Goal: Task Accomplishment & Management: Complete application form

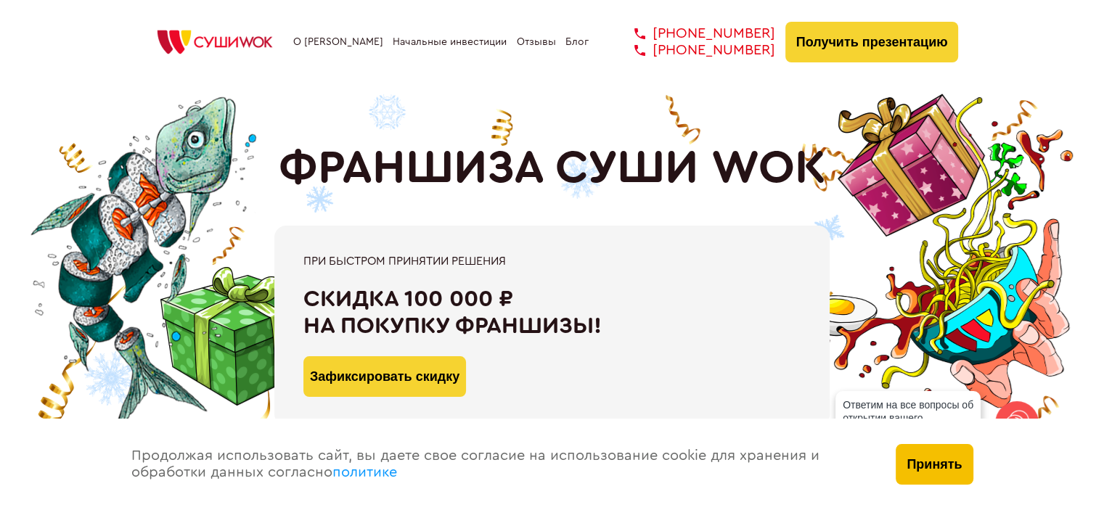
click at [920, 460] on button "Принять" at bounding box center [934, 464] width 77 height 41
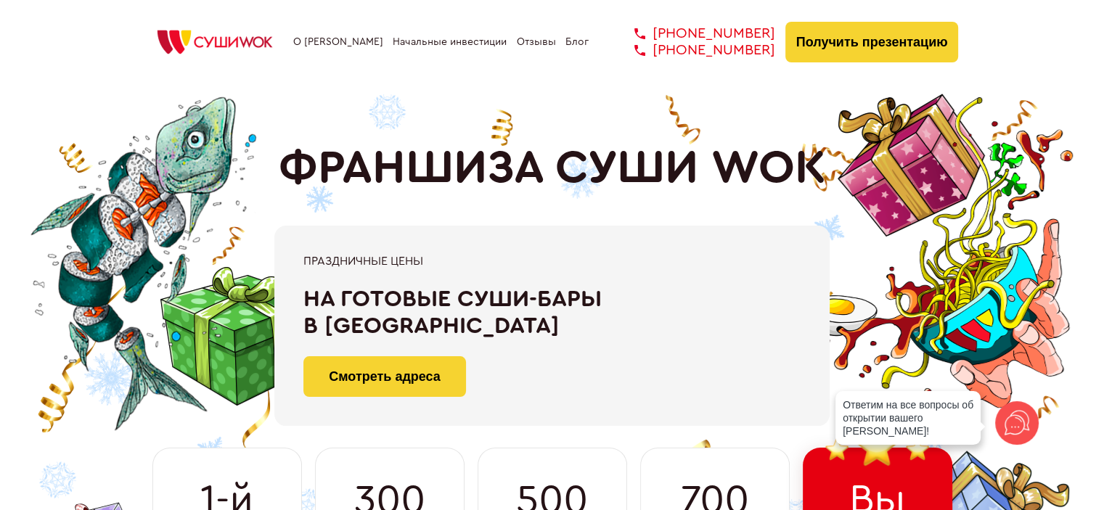
click at [346, 40] on link "О [PERSON_NAME]" at bounding box center [338, 42] width 90 height 12
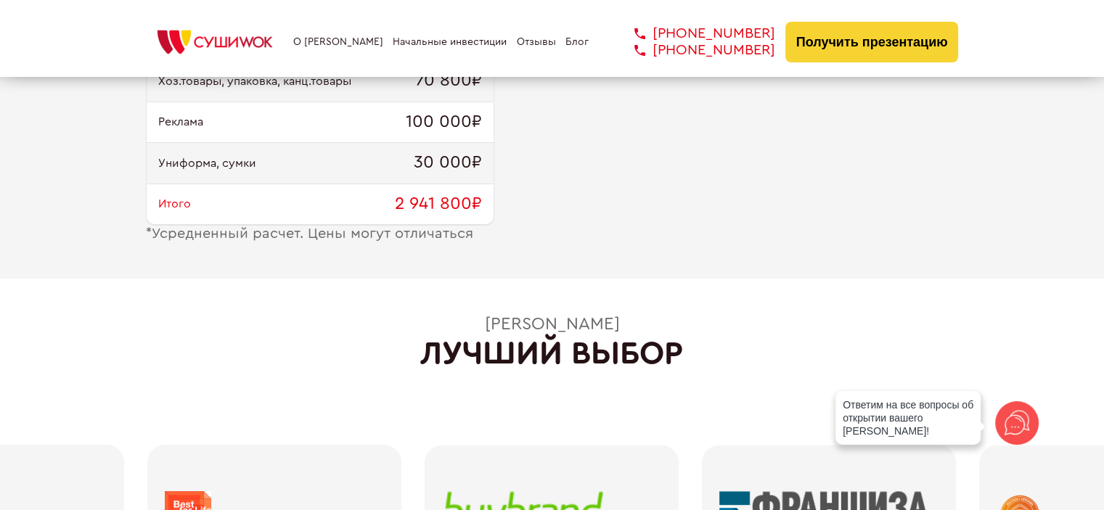
scroll to position [1551, 0]
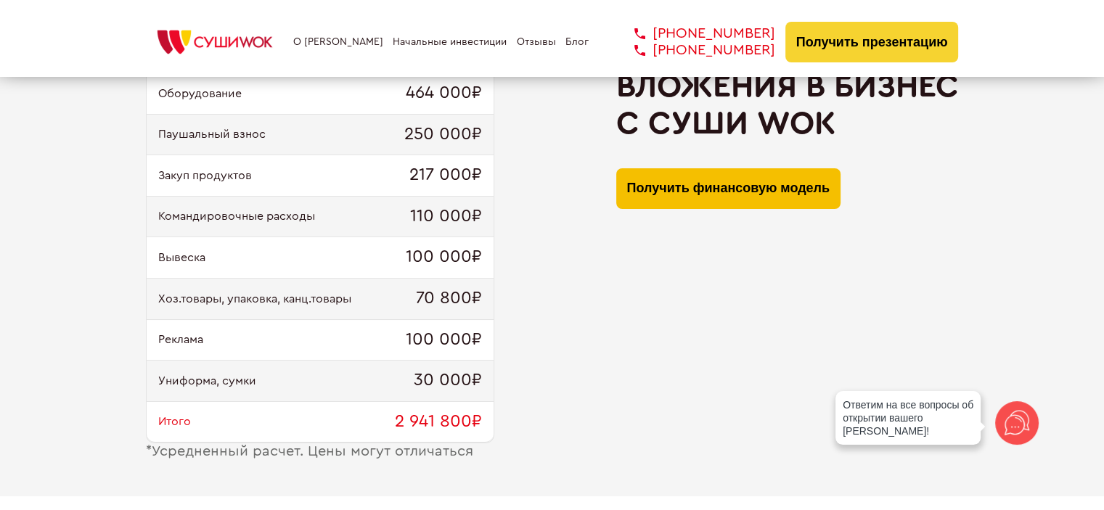
click at [674, 186] on button "Получить финансовую модель" at bounding box center [728, 188] width 224 height 41
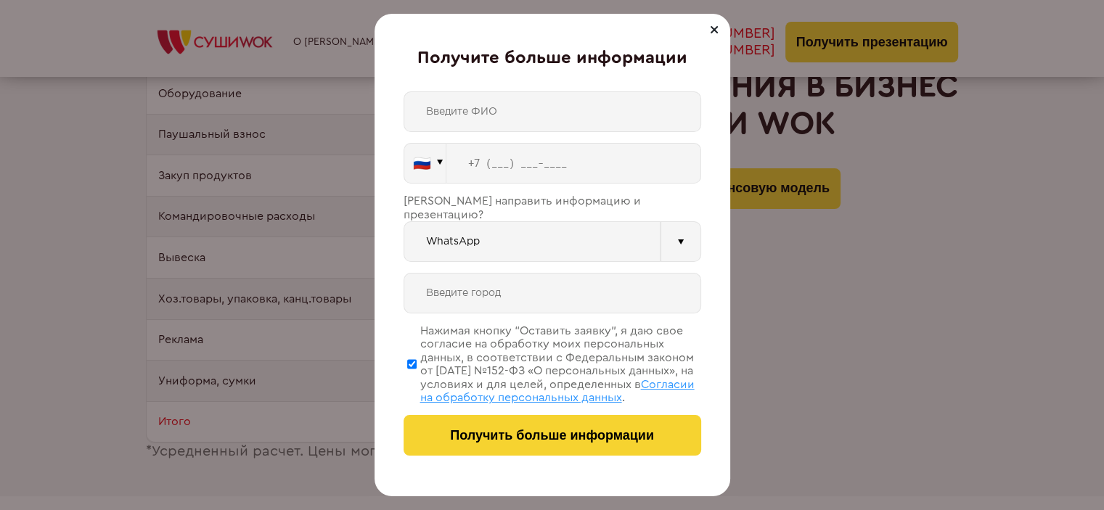
click at [509, 110] on input "text" at bounding box center [553, 111] width 298 height 41
type input "[PERSON_NAME]"
click at [502, 163] on input "tel" at bounding box center [573, 163] width 255 height 41
type input "[PHONE_NUMBER]"
click at [540, 258] on div "[PERSON_NAME] 🇷🇺 🇹🇷 🇧🇾 🇰🇬 🇰🇿 🇦🇿 🇦🇲 🇬🇪 ." at bounding box center [553, 273] width 298 height 364
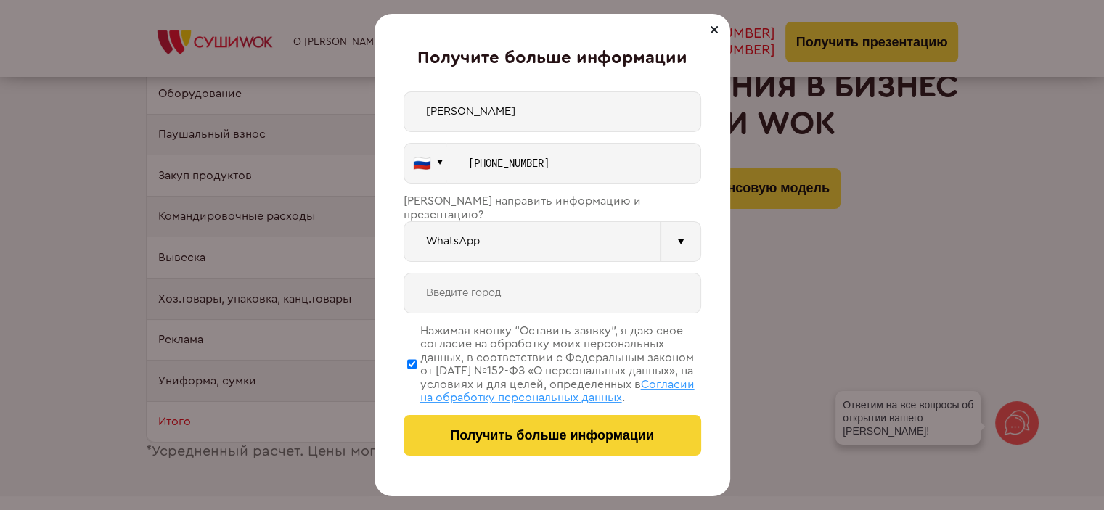
click at [534, 273] on input "text" at bounding box center [553, 293] width 298 height 41
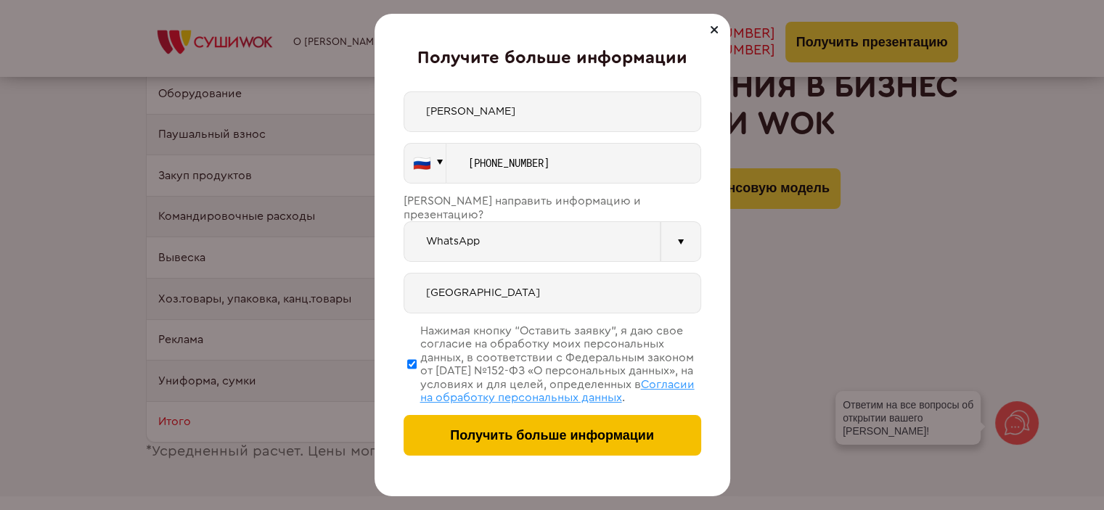
type input "[GEOGRAPHIC_DATA]"
click at [523, 442] on span "Получить больше информации" at bounding box center [552, 435] width 204 height 15
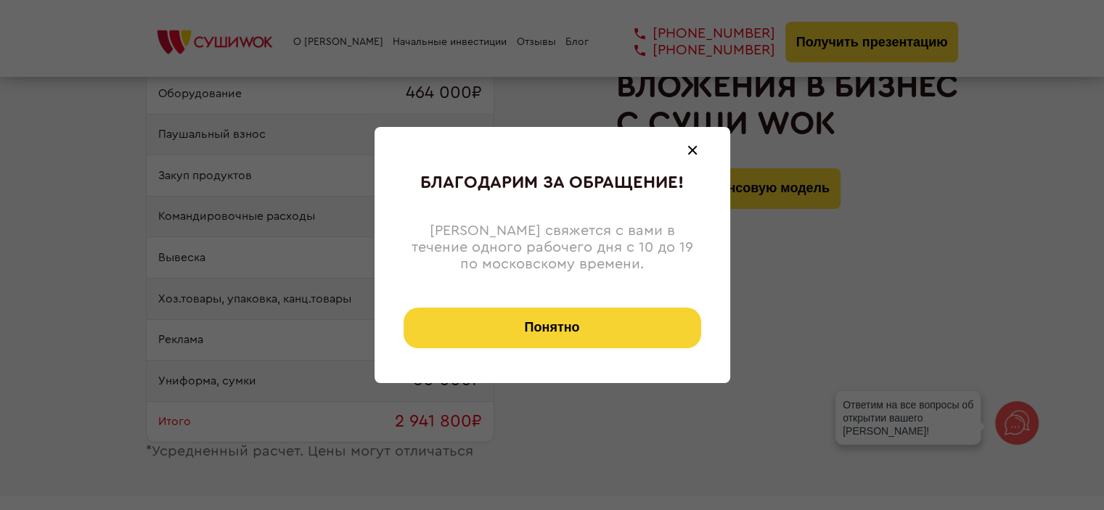
click at [556, 326] on button "Понятно" at bounding box center [553, 328] width 298 height 41
